Goal: Use online tool/utility: Utilize a website feature to perform a specific function

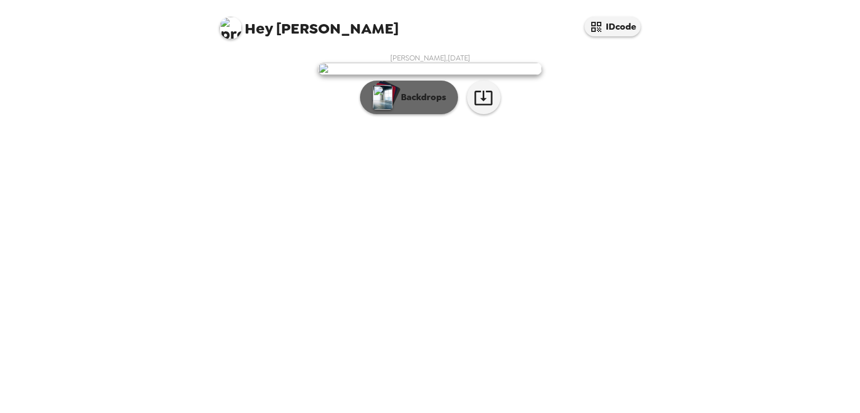
click at [408, 114] on button "Backdrops" at bounding box center [409, 98] width 98 height 34
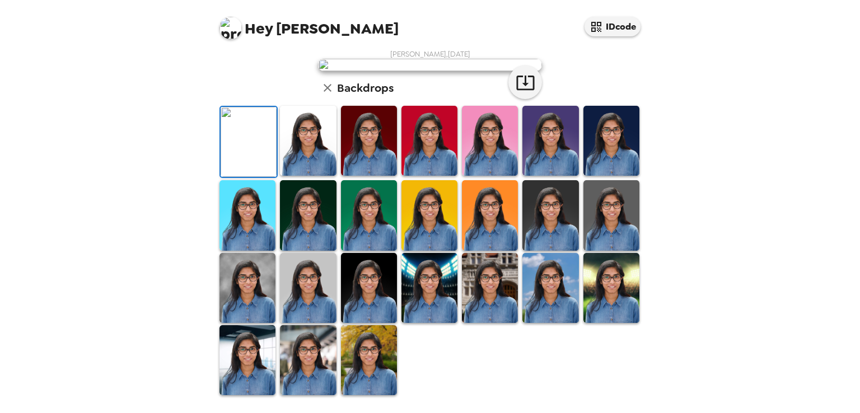
scroll to position [134, 0]
click at [610, 176] on img at bounding box center [612, 141] width 56 height 70
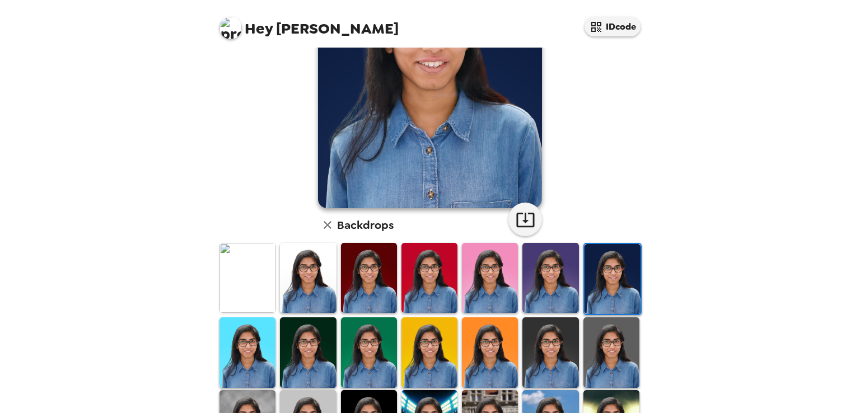
click at [358, 325] on img at bounding box center [369, 353] width 56 height 70
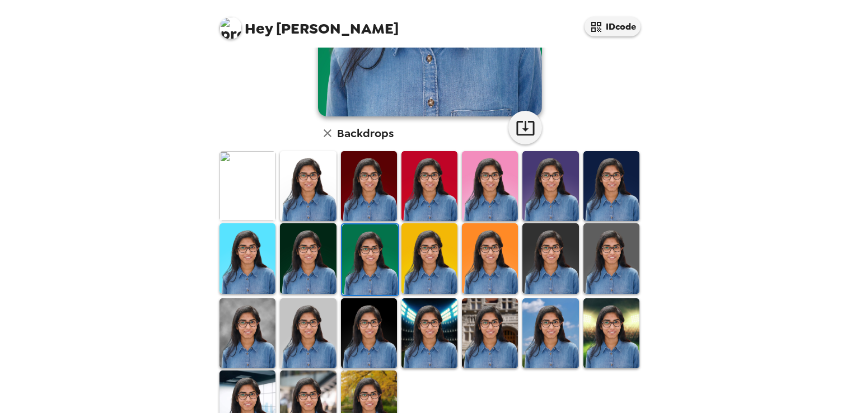
scroll to position [226, 0]
click at [313, 166] on img at bounding box center [308, 187] width 56 height 70
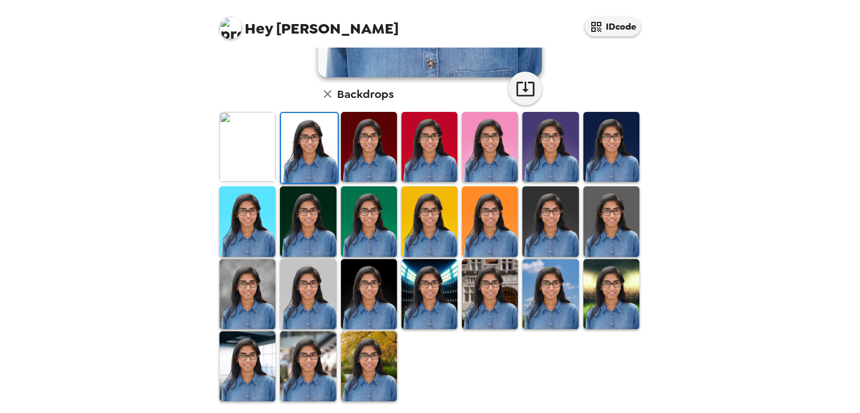
scroll to position [265, 0]
click at [311, 285] on img at bounding box center [308, 295] width 56 height 70
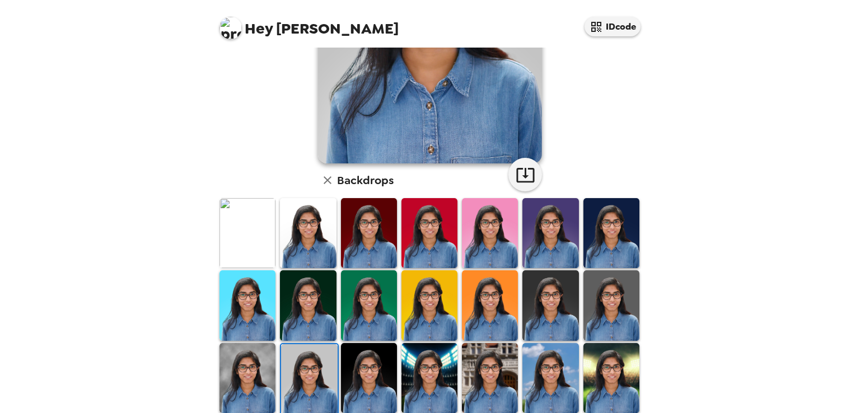
scroll to position [197, 0]
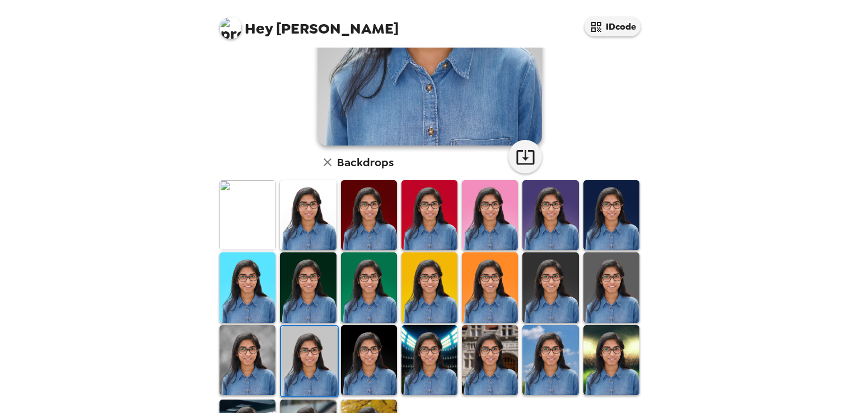
click at [235, 348] on img at bounding box center [248, 360] width 56 height 70
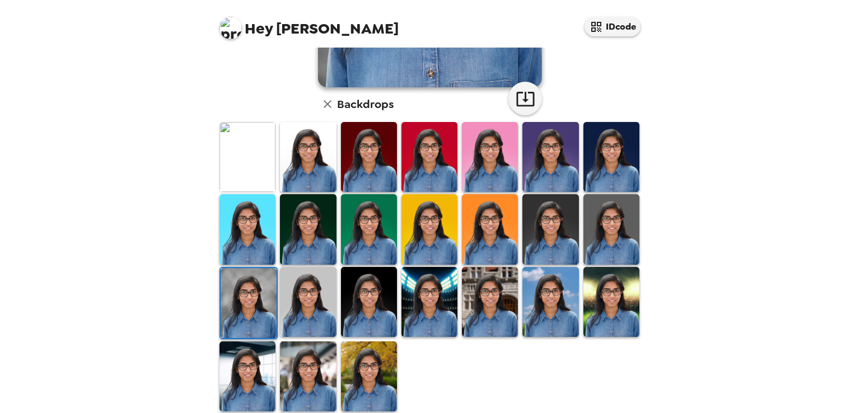
scroll to position [255, 0]
click at [316, 371] on img at bounding box center [308, 377] width 56 height 70
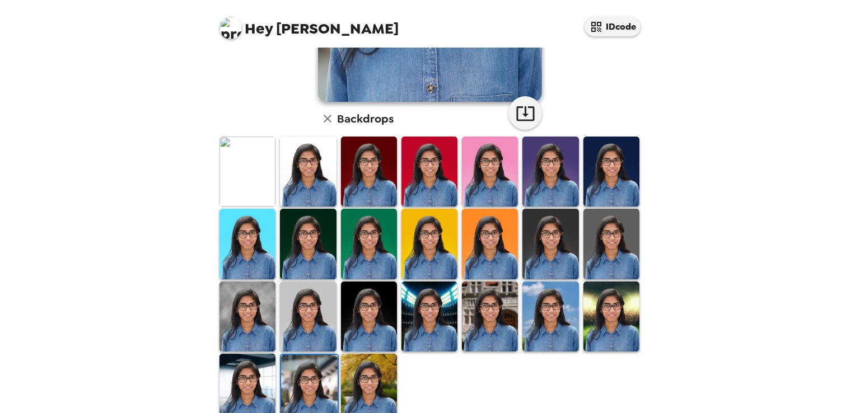
scroll to position [241, 0]
click at [555, 234] on img at bounding box center [551, 243] width 56 height 70
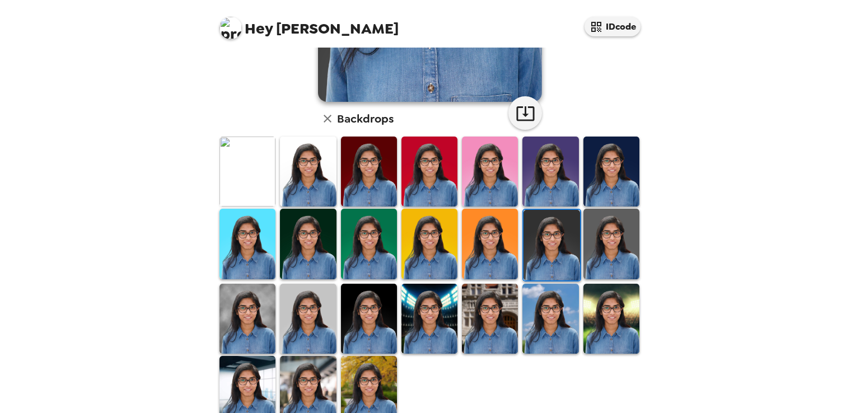
scroll to position [240, 0]
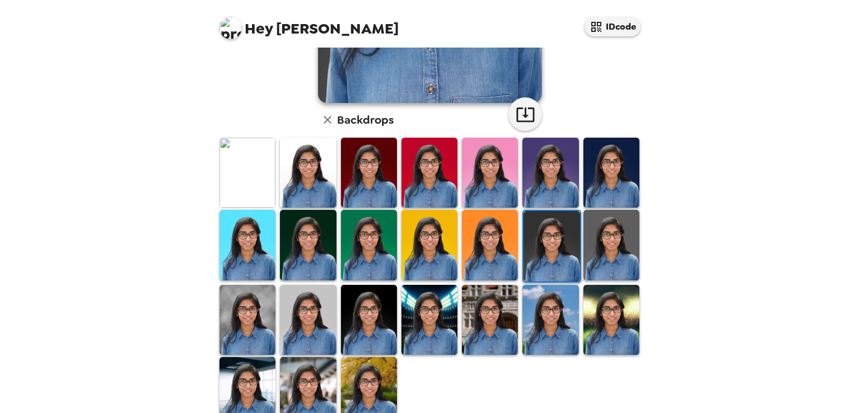
click at [243, 300] on img at bounding box center [248, 320] width 56 height 70
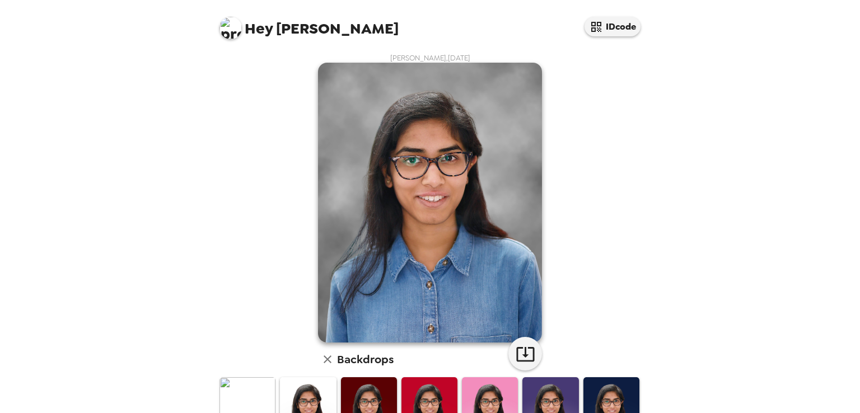
scroll to position [266, 0]
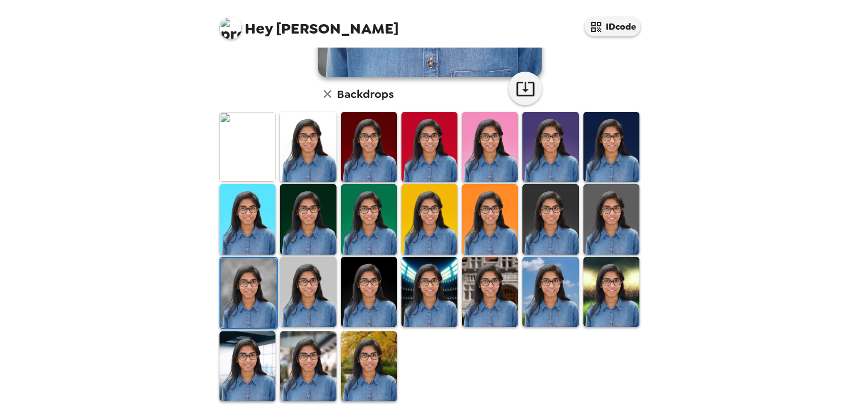
click at [379, 299] on img at bounding box center [369, 292] width 56 height 70
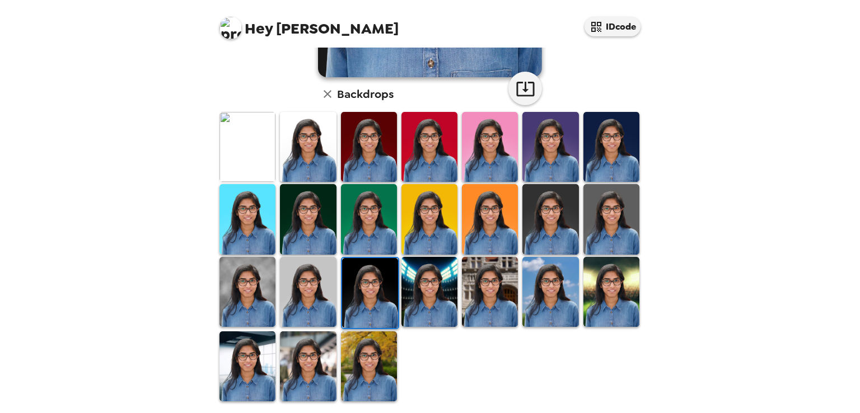
click at [369, 356] on img at bounding box center [369, 367] width 56 height 70
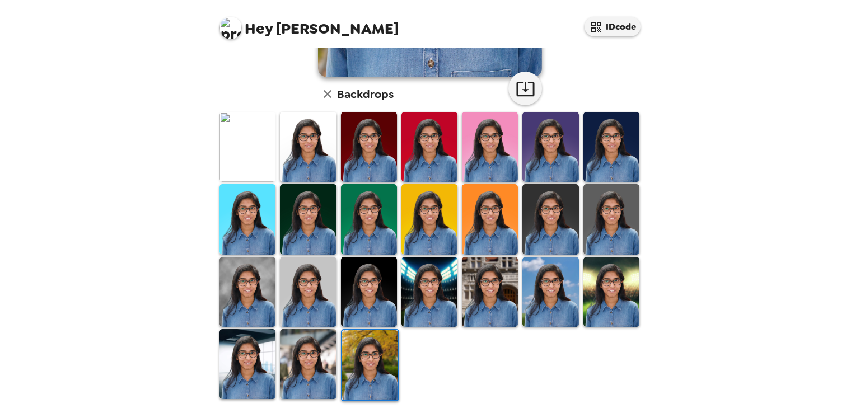
click at [370, 306] on img at bounding box center [369, 292] width 56 height 70
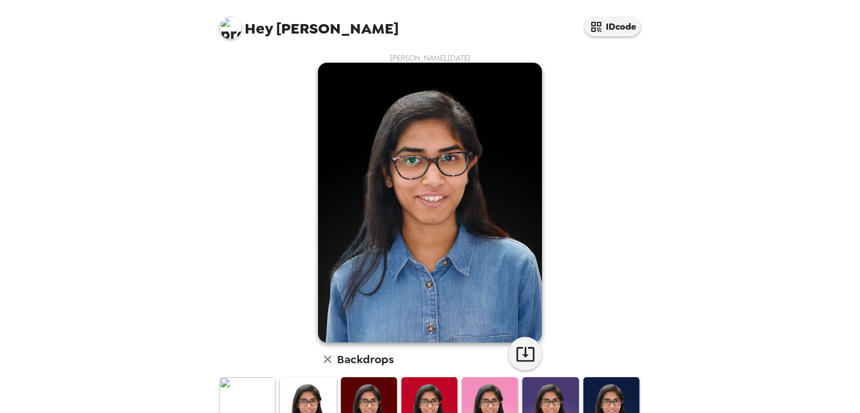
scroll to position [266, 0]
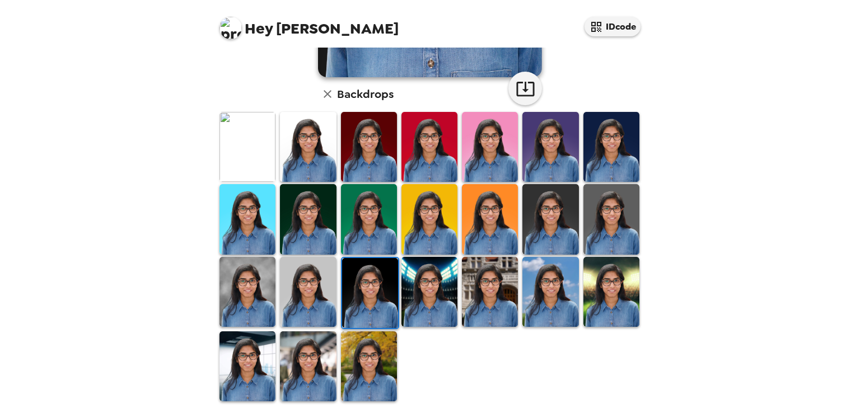
click at [314, 216] on img at bounding box center [308, 219] width 56 height 70
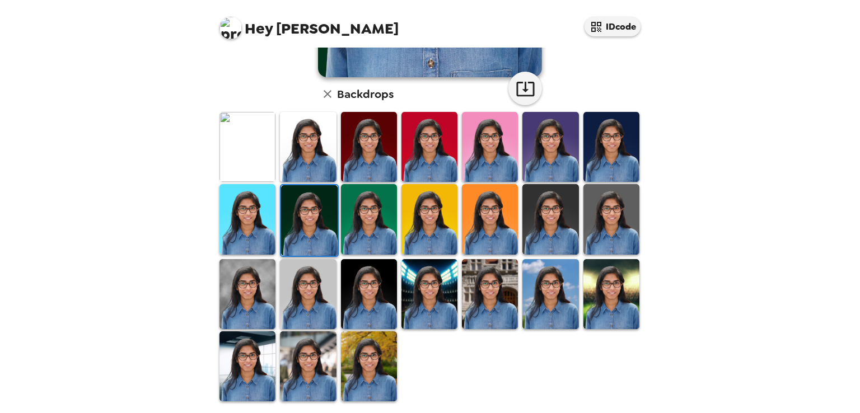
click at [303, 373] on img at bounding box center [308, 367] width 56 height 70
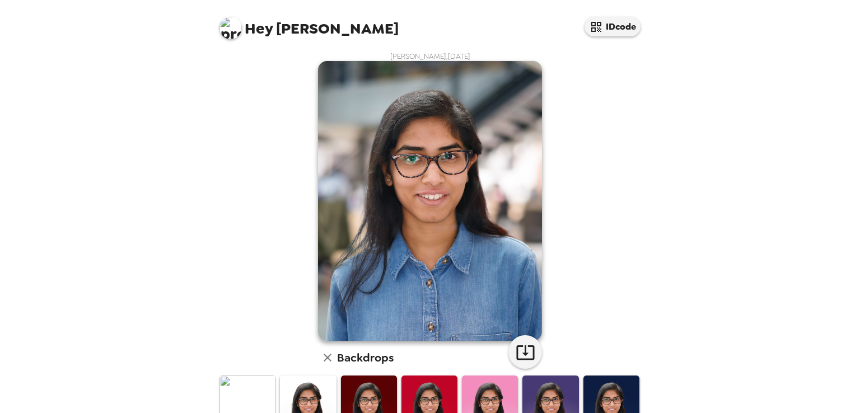
scroll to position [1, 0]
click at [524, 346] on icon "button" at bounding box center [526, 353] width 20 height 20
